Goal: Download file/media

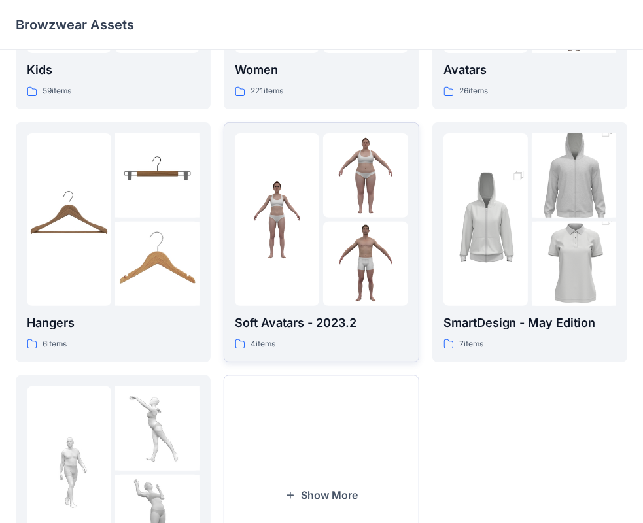
scroll to position [262, 0]
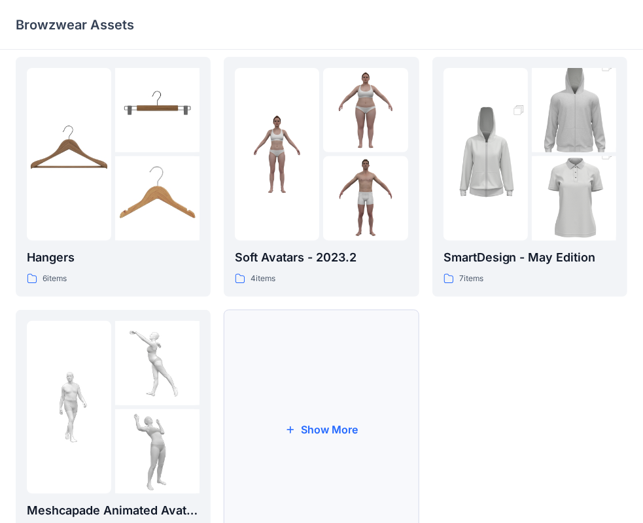
click at [313, 408] on button "Show More" at bounding box center [321, 430] width 195 height 240
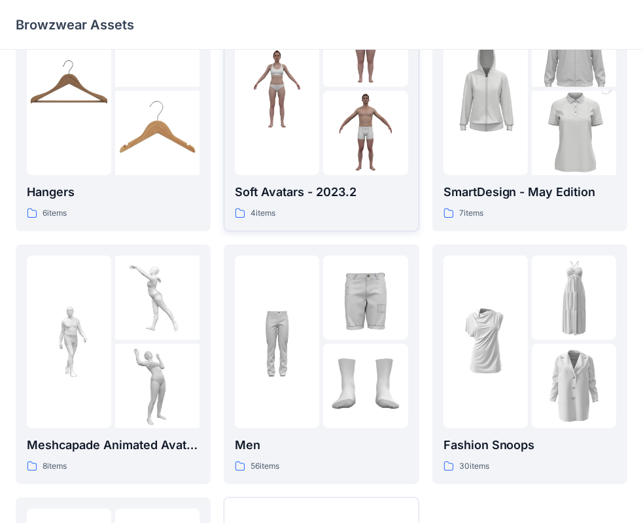
scroll to position [65, 0]
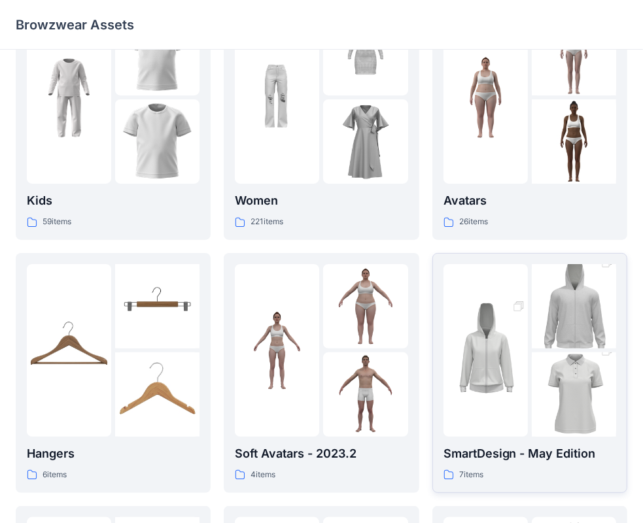
click at [515, 292] on img at bounding box center [485, 350] width 84 height 127
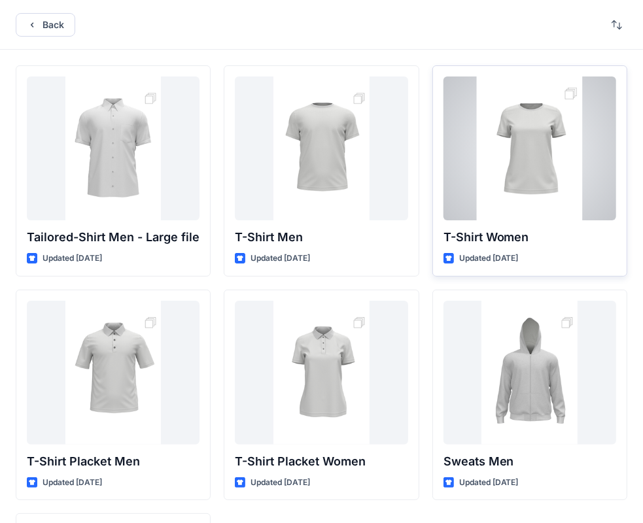
click at [510, 131] on div at bounding box center [529, 149] width 173 height 144
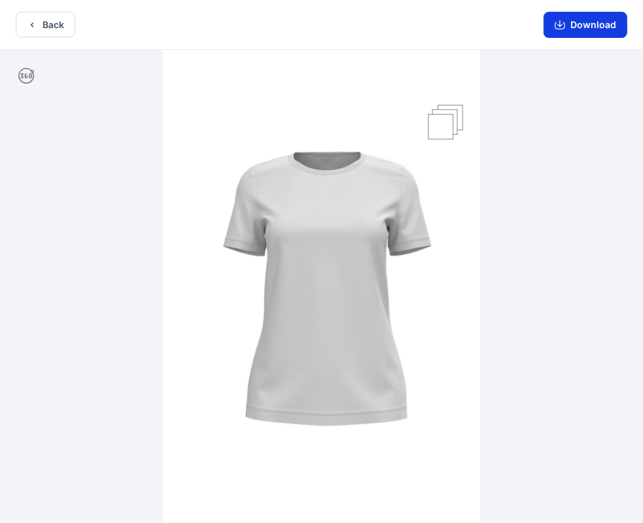
click at [591, 26] on button "Download" at bounding box center [586, 25] width 84 height 26
